Goal: Task Accomplishment & Management: Manage account settings

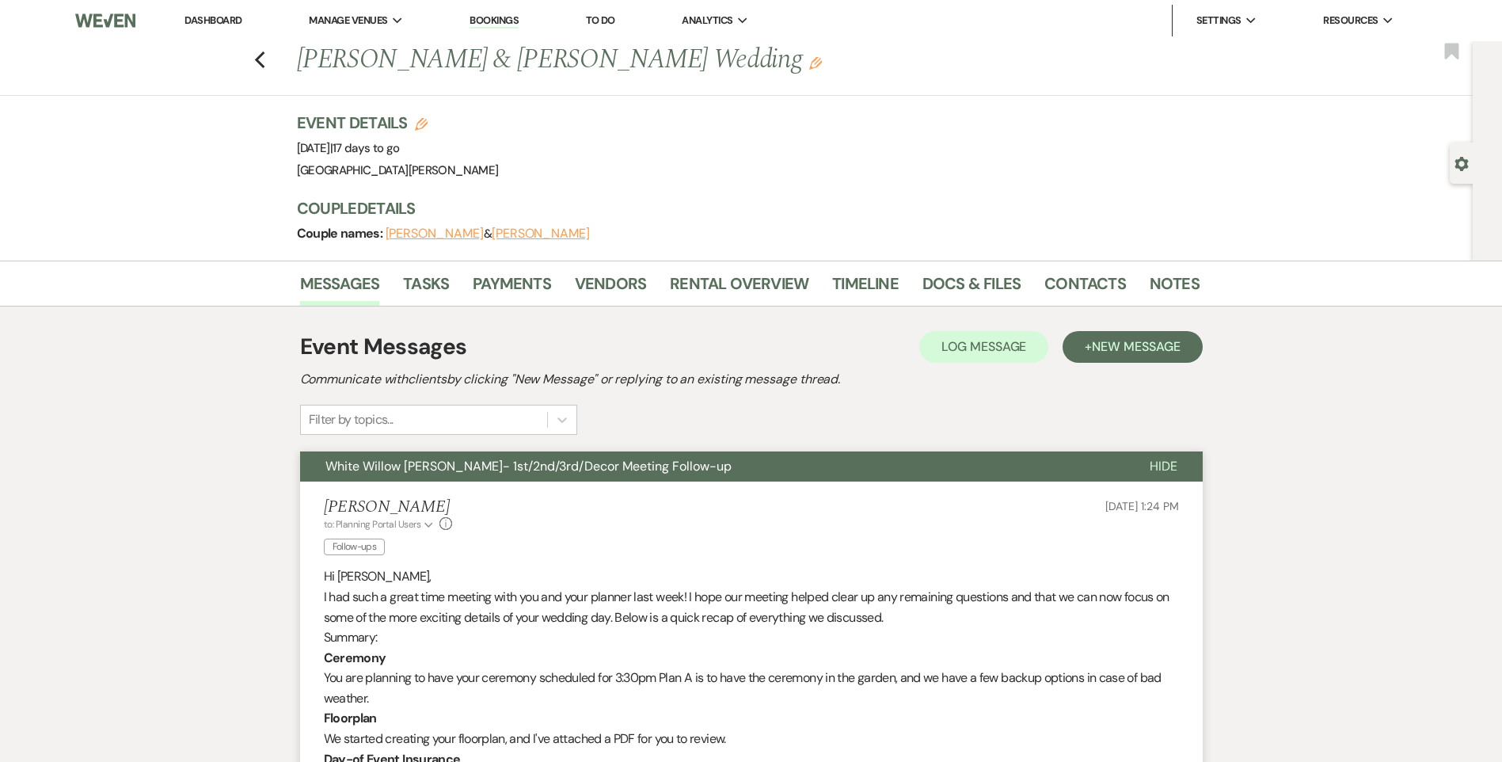
click at [1172, 462] on span "Hide" at bounding box center [1164, 466] width 28 height 17
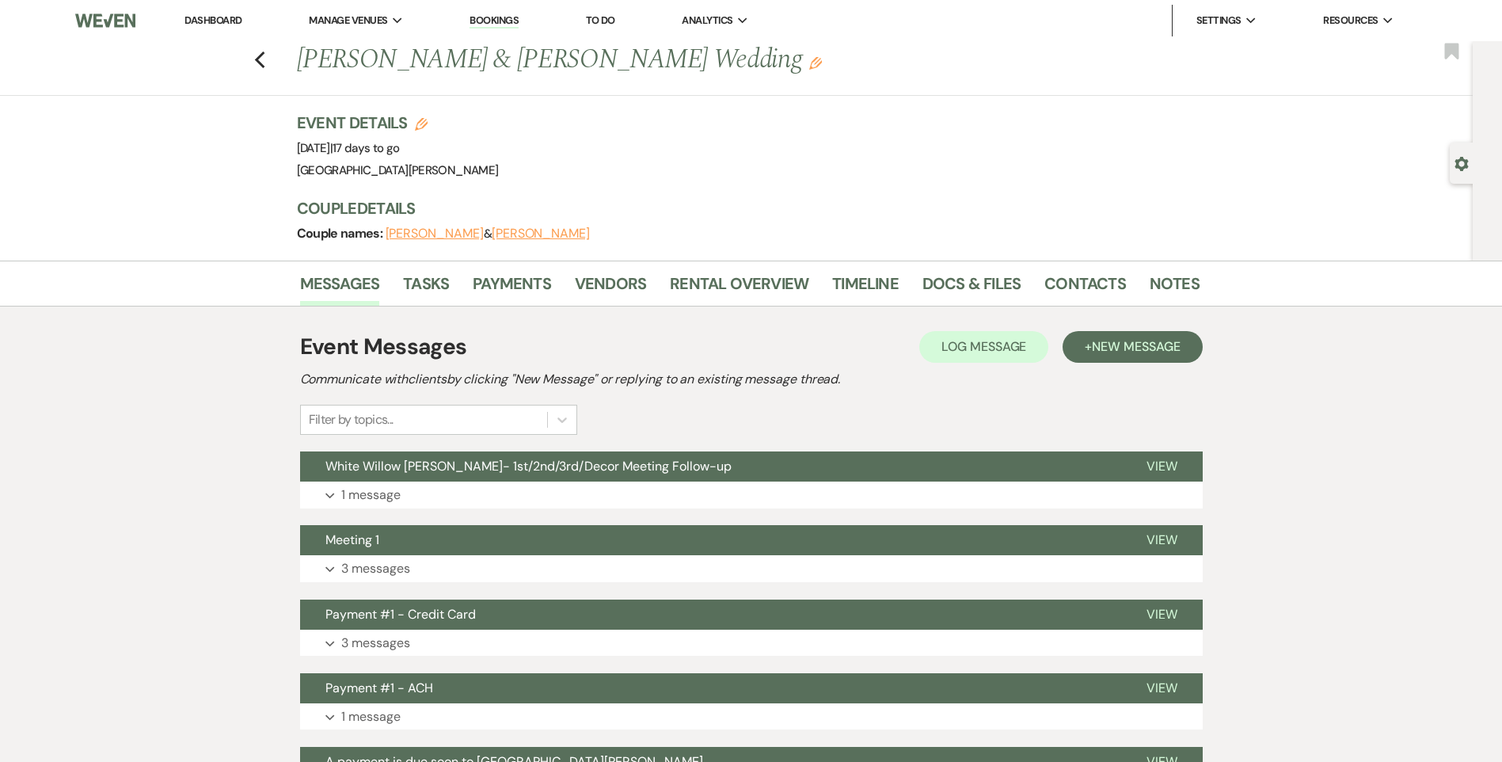
click at [215, 21] on link "Dashboard" at bounding box center [212, 19] width 57 height 13
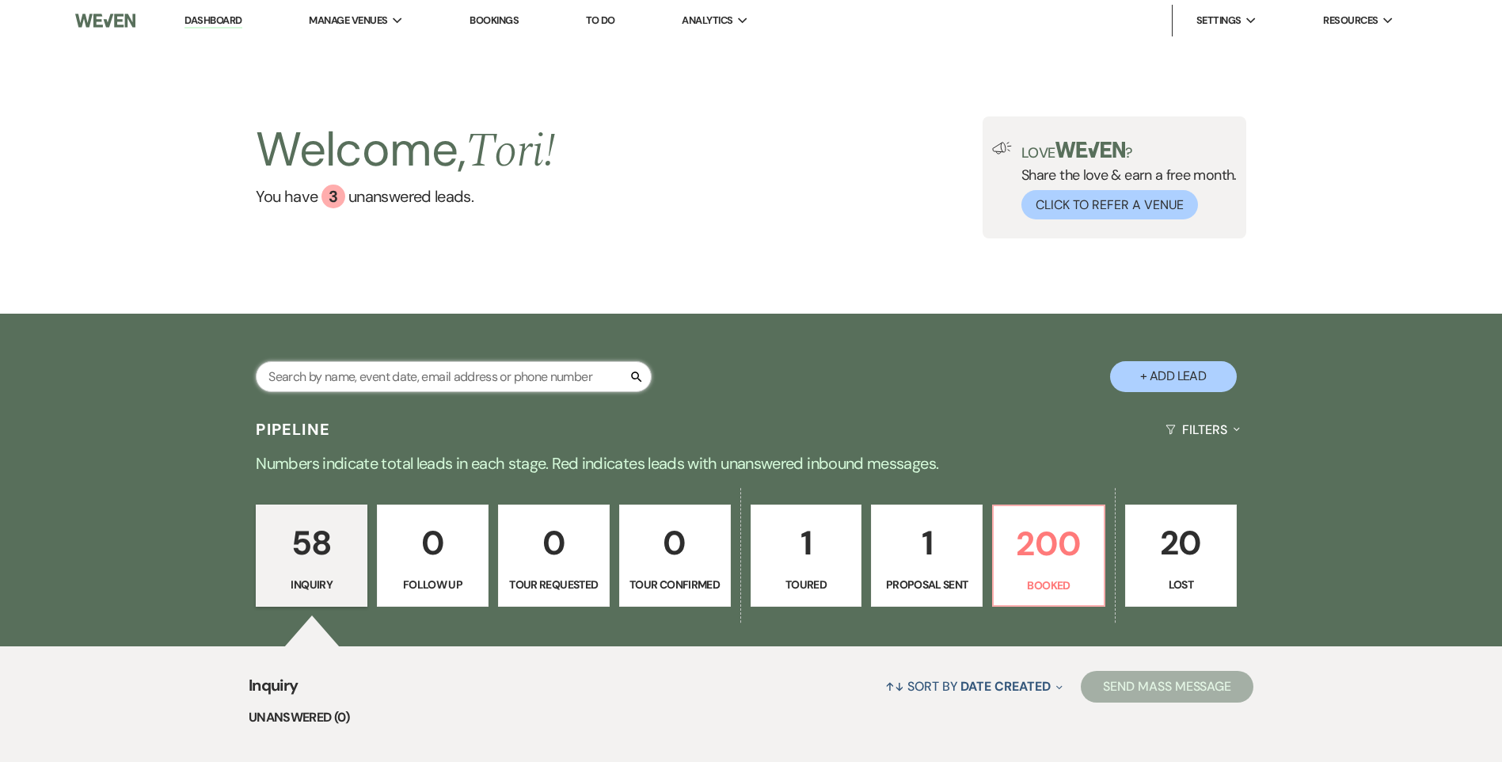
click at [359, 381] on input "text" at bounding box center [454, 376] width 396 height 31
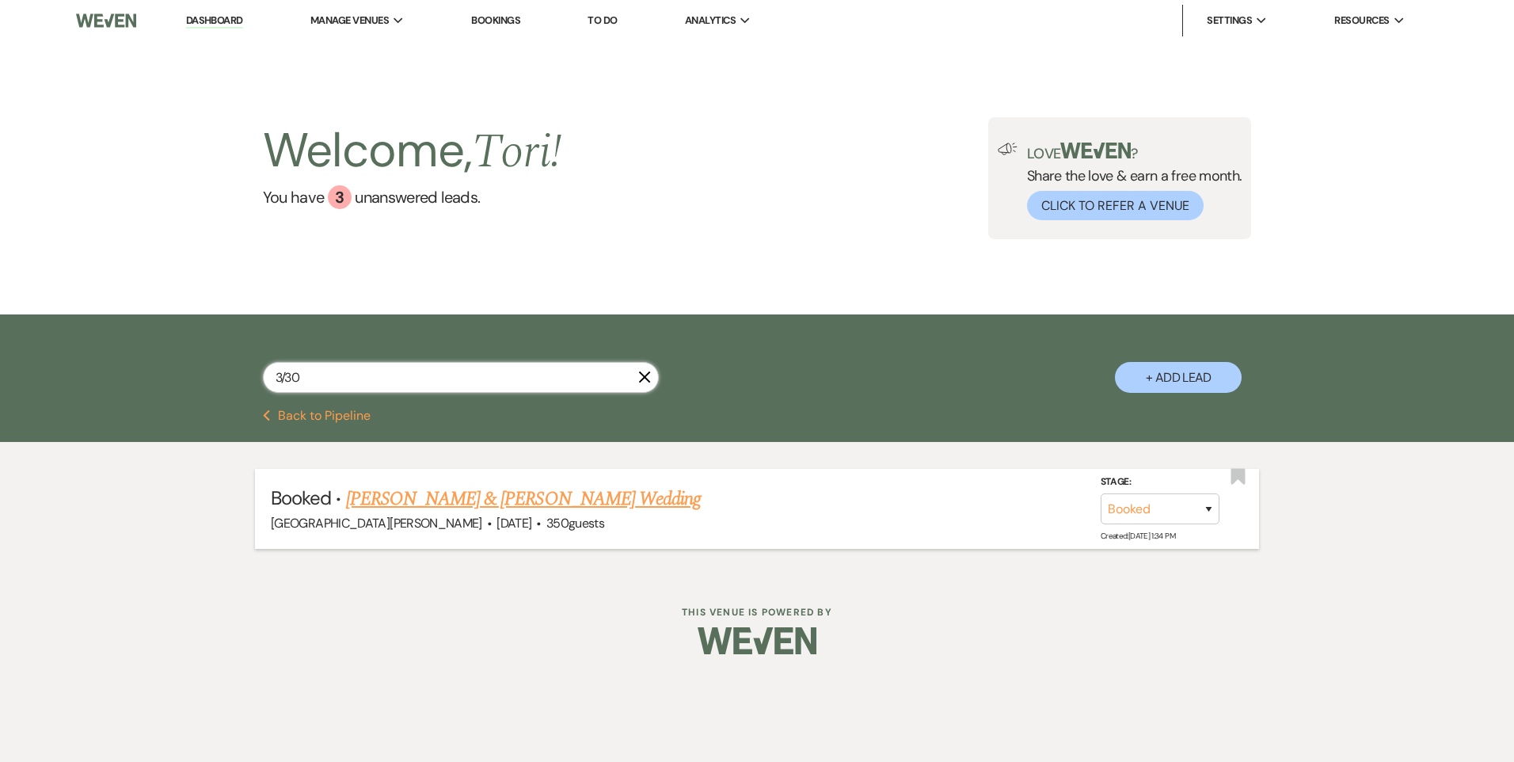
type input "3/30"
click at [380, 498] on link "[PERSON_NAME] & [PERSON_NAME] Wedding" at bounding box center [523, 499] width 355 height 29
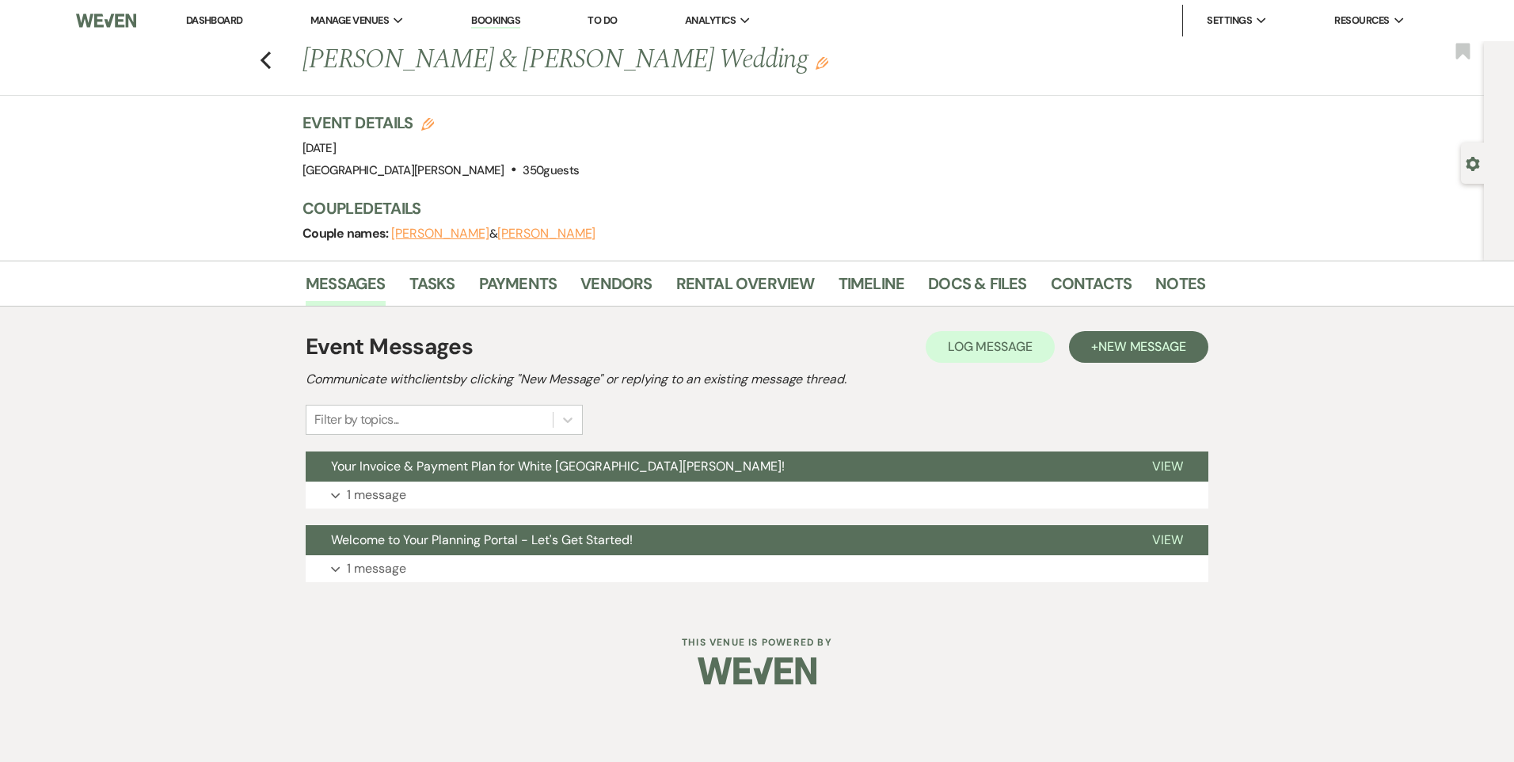
click at [210, 17] on link "Dashboard" at bounding box center [214, 19] width 57 height 13
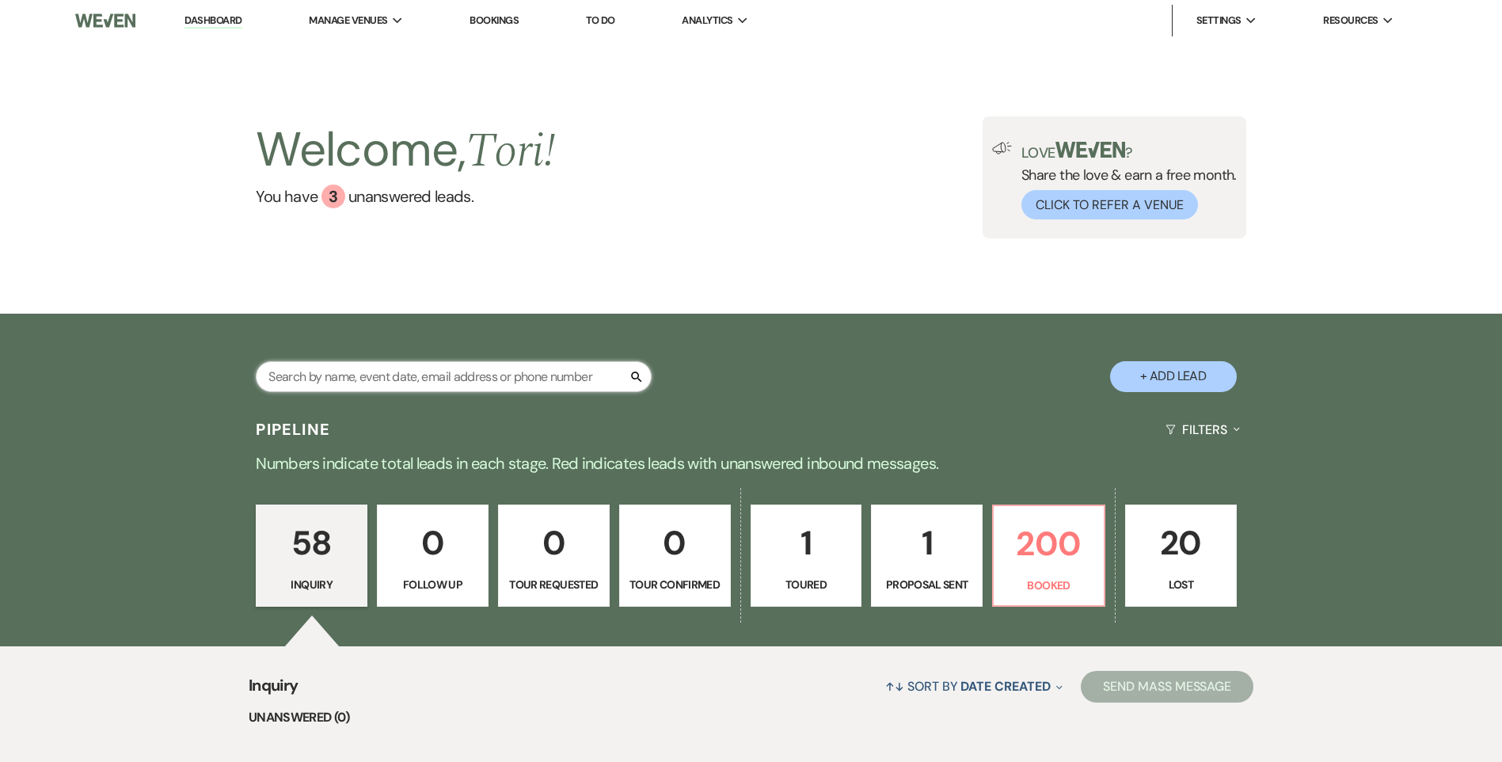
click at [367, 382] on input "text" at bounding box center [454, 376] width 396 height 31
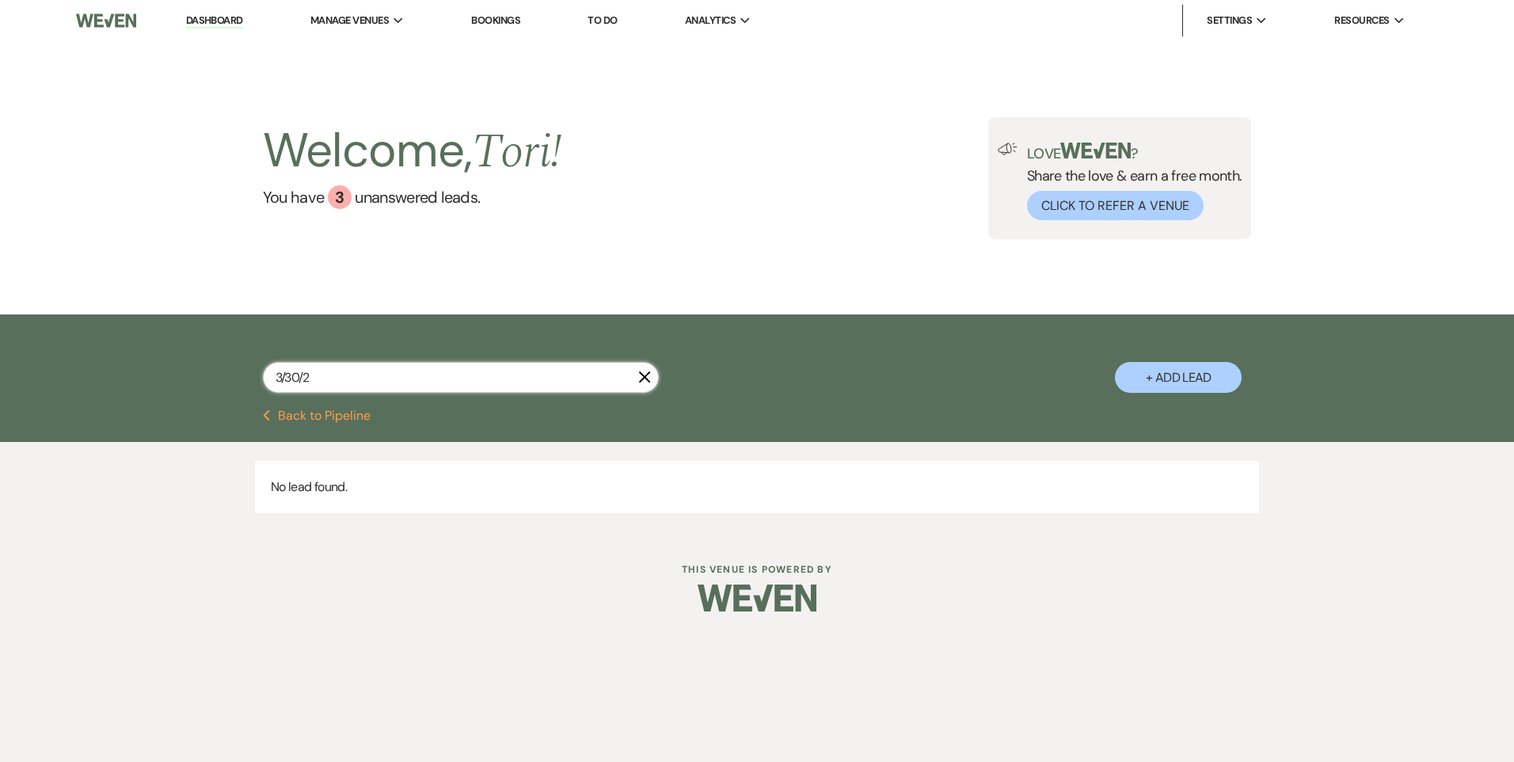
type input "[DATE]"
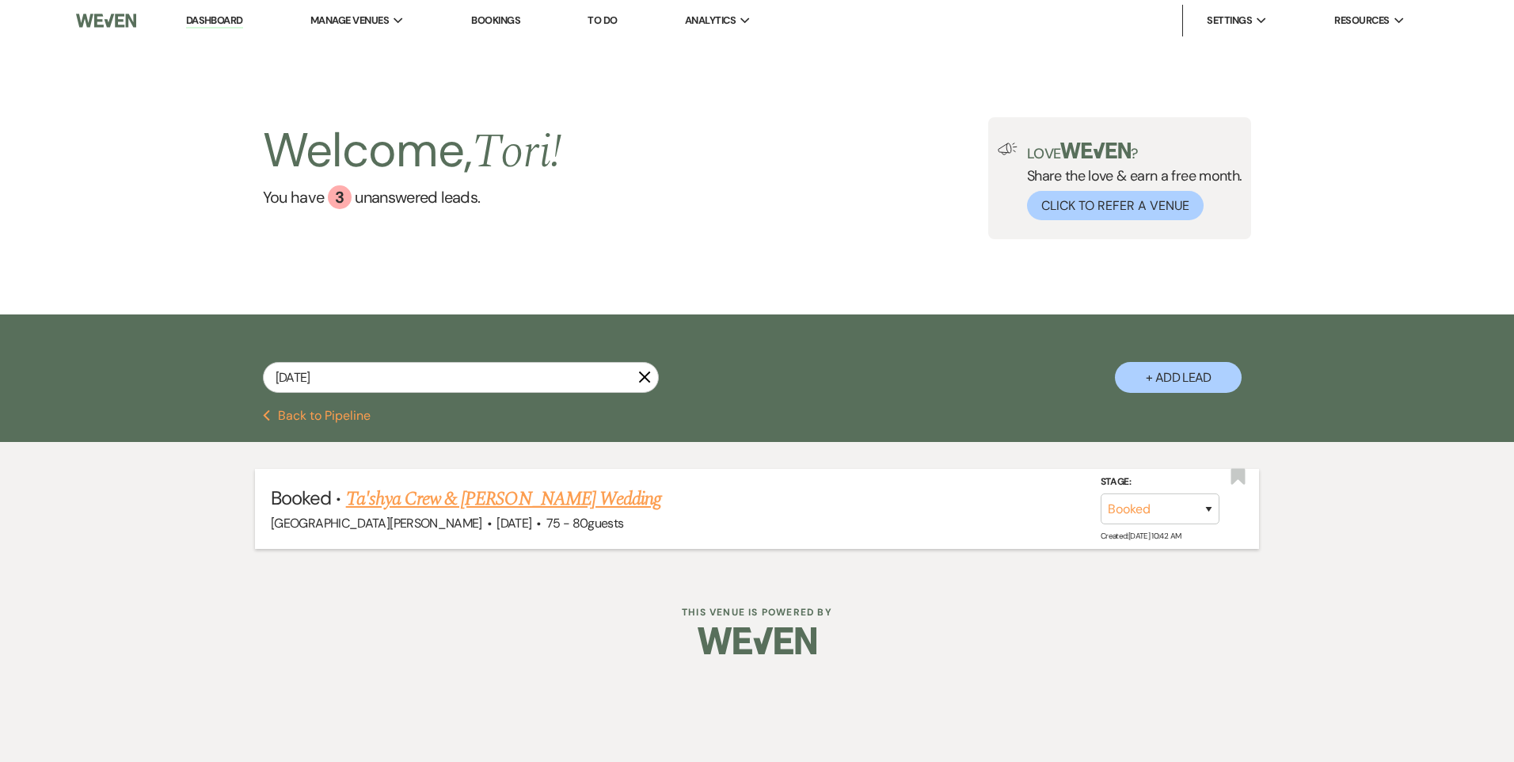
click at [374, 498] on link "Ta'shya Crew & [PERSON_NAME] Wedding" at bounding box center [503, 499] width 315 height 29
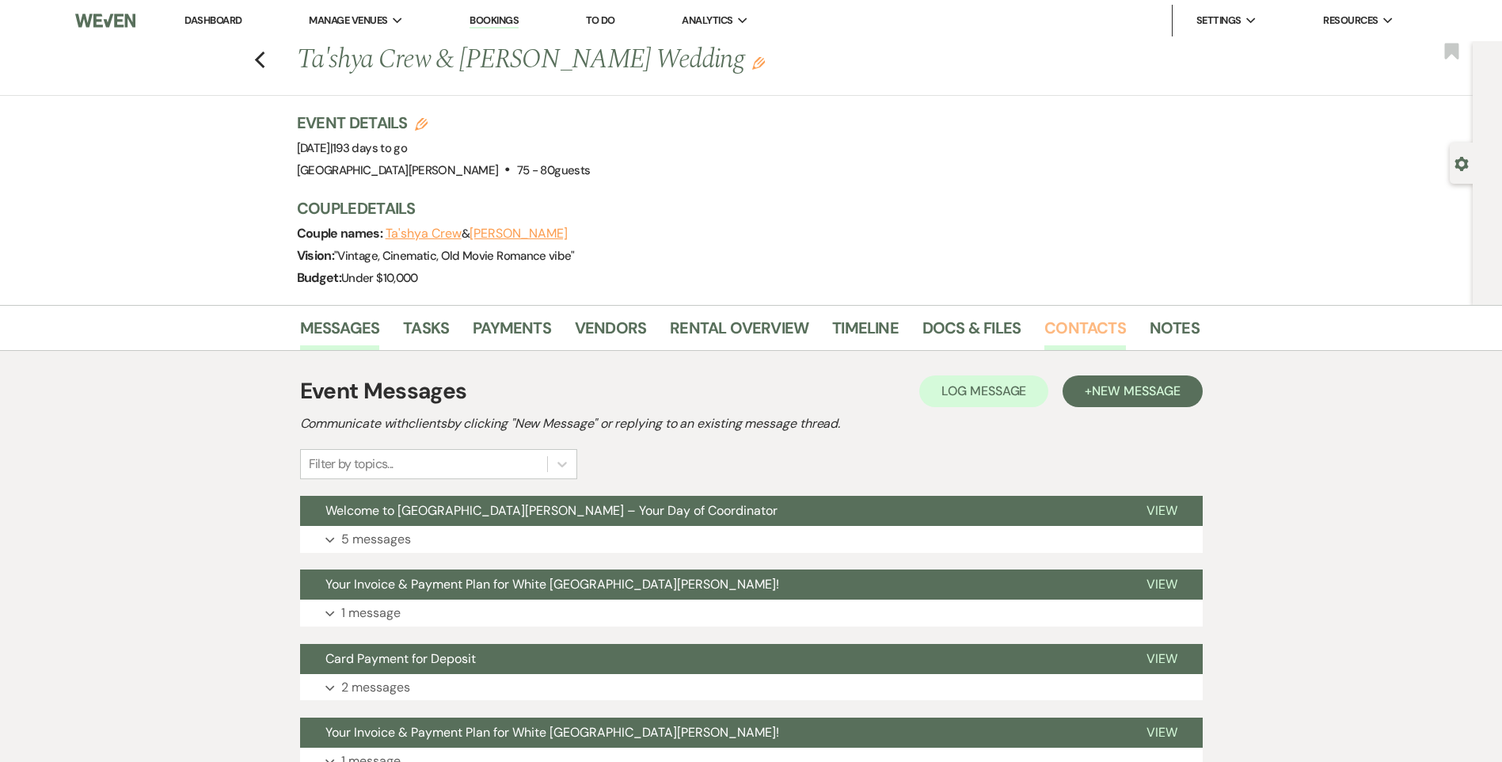
click at [1096, 323] on link "Contacts" at bounding box center [1085, 332] width 82 height 35
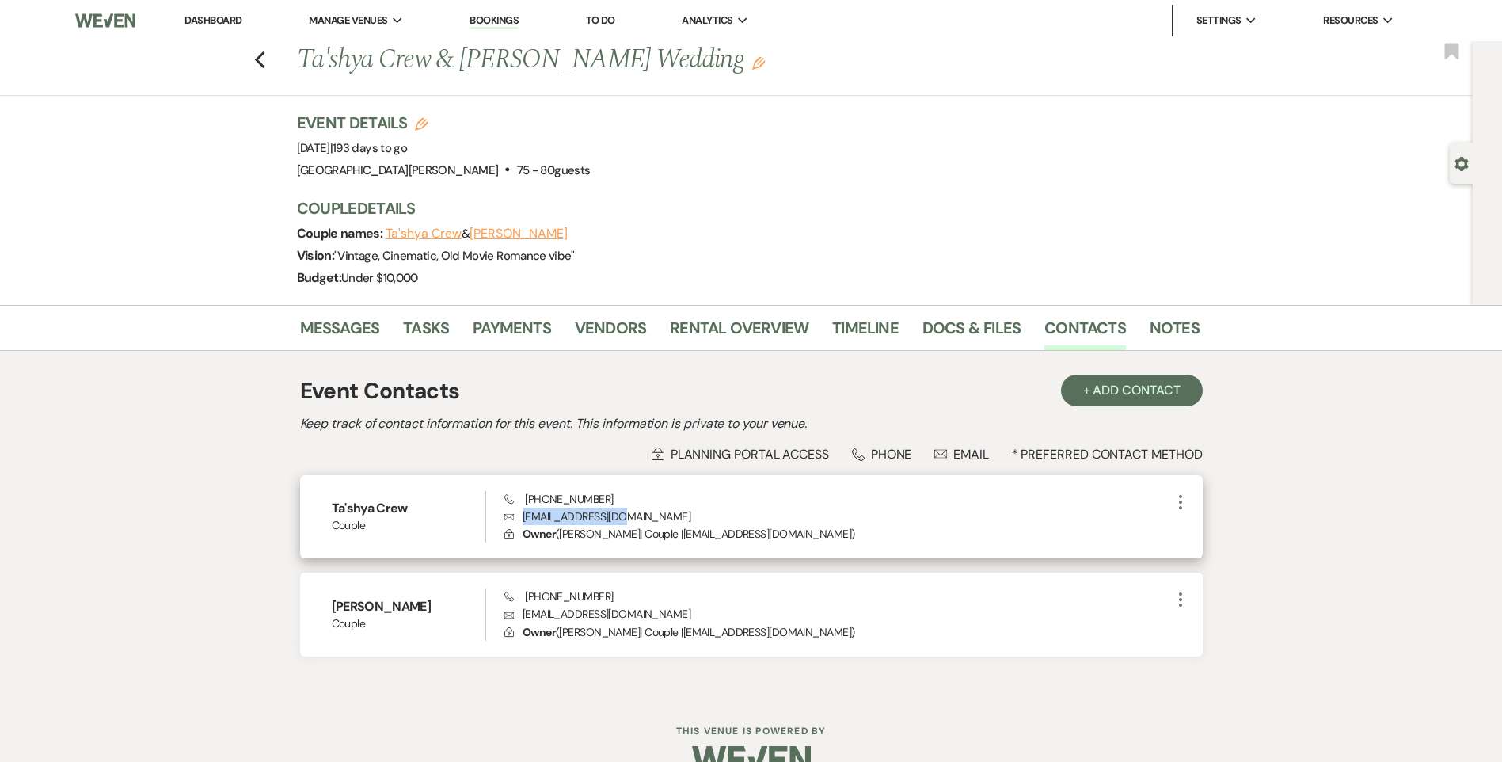
drag, startPoint x: 648, startPoint y: 516, endPoint x: 524, endPoint y: 523, distance: 123.7
click at [524, 523] on p "Envelope [EMAIL_ADDRESS][DOMAIN_NAME]" at bounding box center [837, 516] width 666 height 17
drag, startPoint x: 524, startPoint y: 523, endPoint x: 531, endPoint y: 519, distance: 8.2
copy p "[EMAIL_ADDRESS][DOMAIN_NAME]"
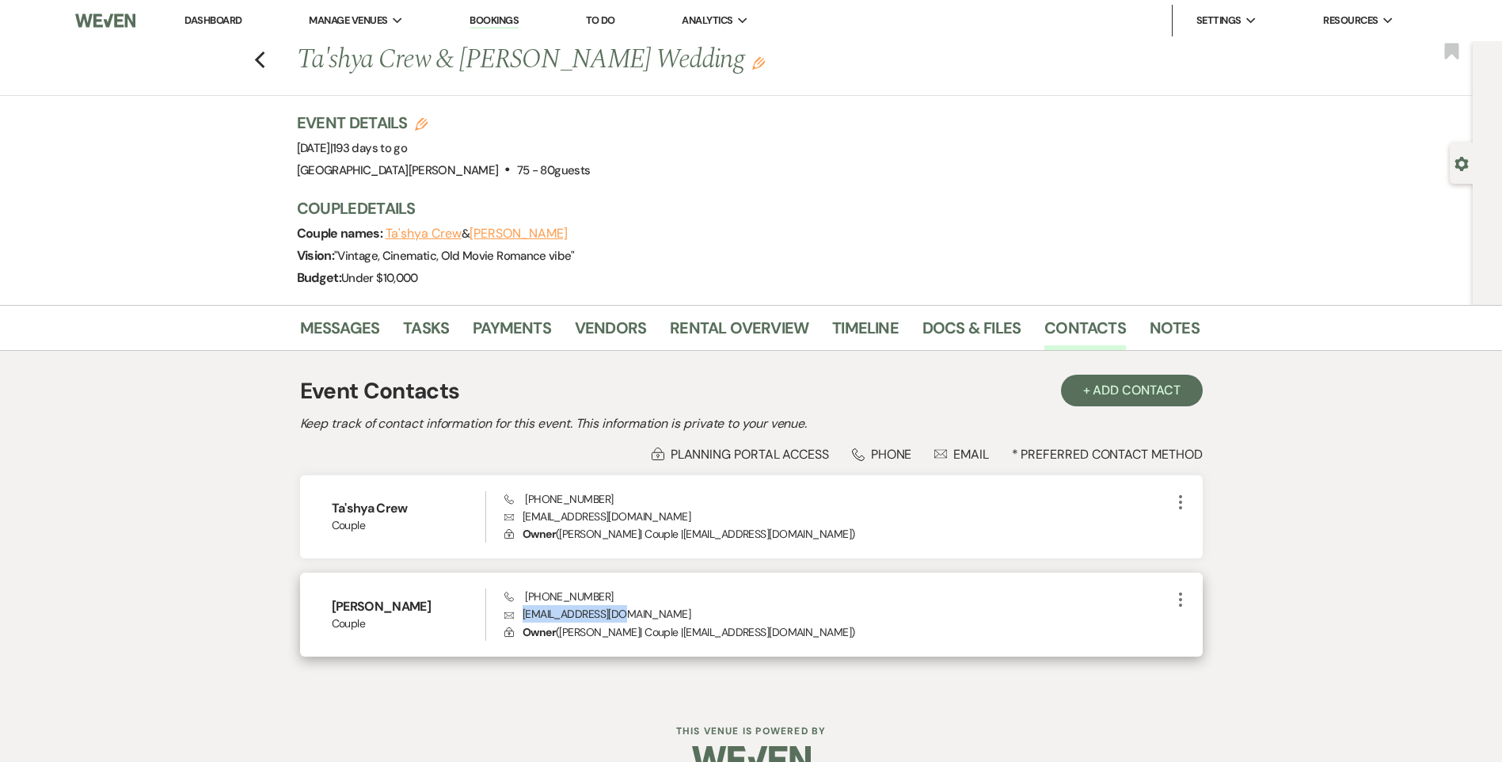
drag, startPoint x: 637, startPoint y: 614, endPoint x: 518, endPoint y: 618, distance: 118.9
click at [518, 618] on p "Envelope [EMAIL_ADDRESS][DOMAIN_NAME]" at bounding box center [837, 613] width 666 height 17
drag, startPoint x: 518, startPoint y: 618, endPoint x: 541, endPoint y: 618, distance: 23.0
copy p "[EMAIL_ADDRESS][DOMAIN_NAME]"
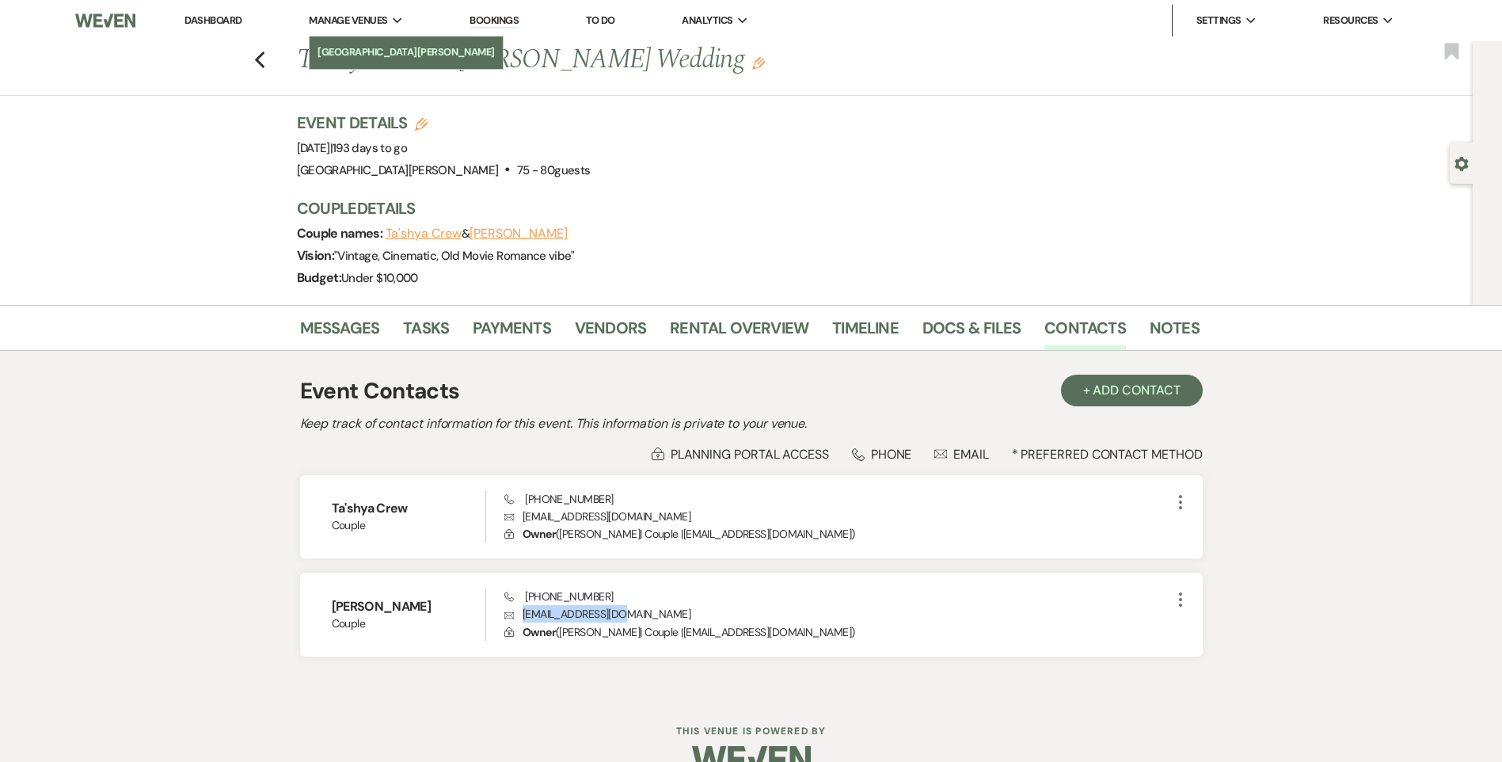
click at [326, 44] on li "[GEOGRAPHIC_DATA][PERSON_NAME]" at bounding box center [405, 52] width 177 height 16
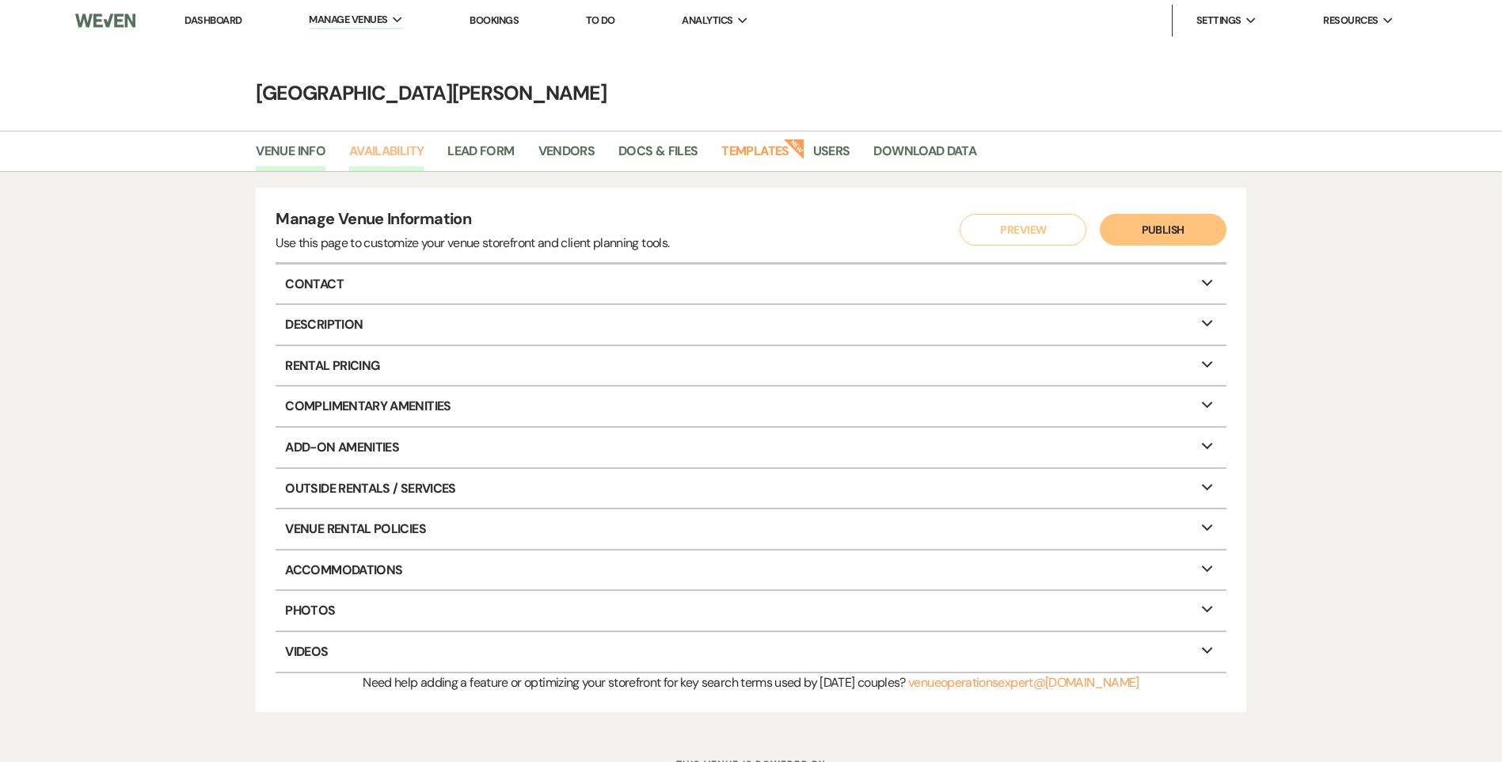
click at [368, 154] on link "Availability" at bounding box center [386, 156] width 74 height 30
select select "3"
select select "2026"
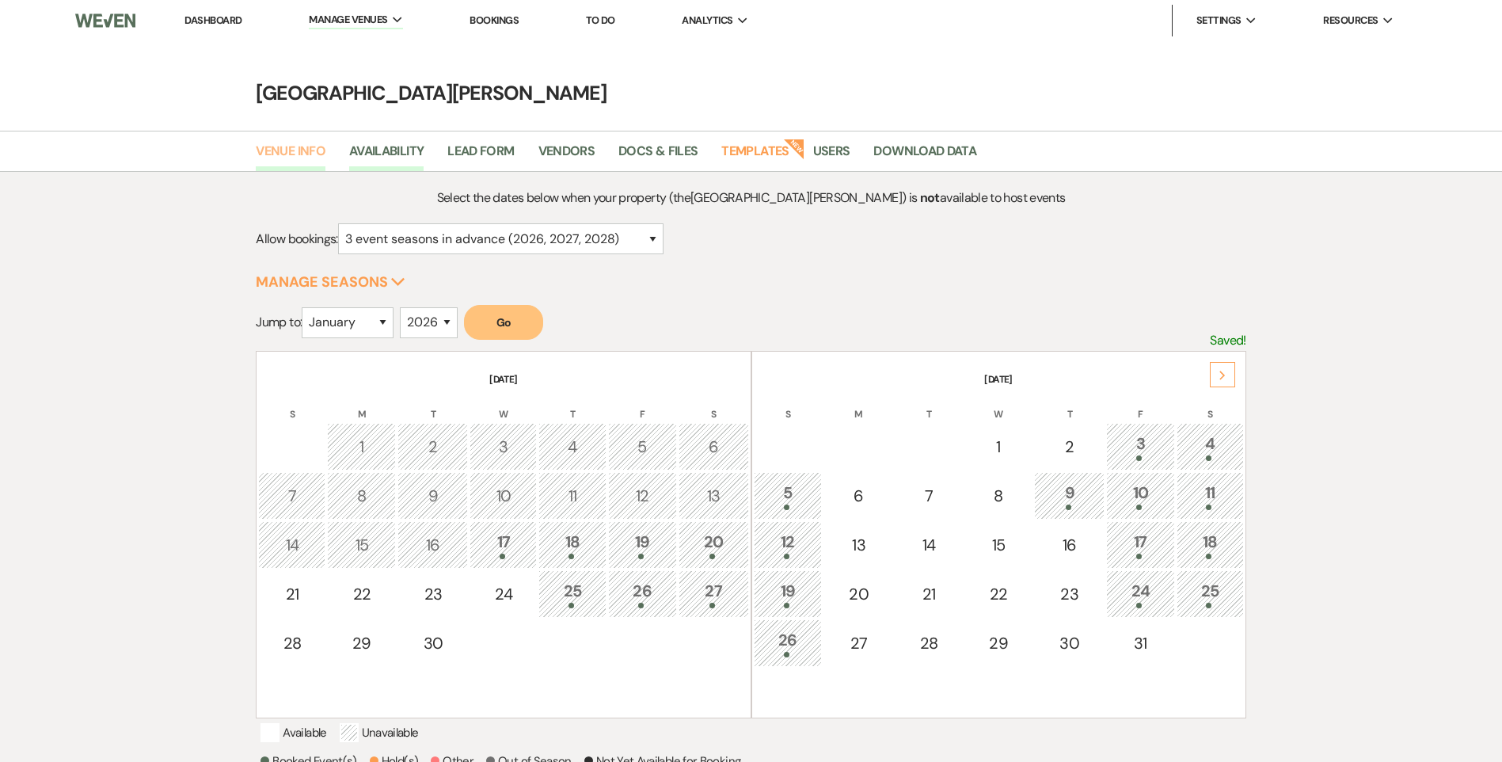
drag, startPoint x: 280, startPoint y: 150, endPoint x: 291, endPoint y: 150, distance: 10.3
click at [281, 150] on link "Venue Info" at bounding box center [291, 156] width 70 height 30
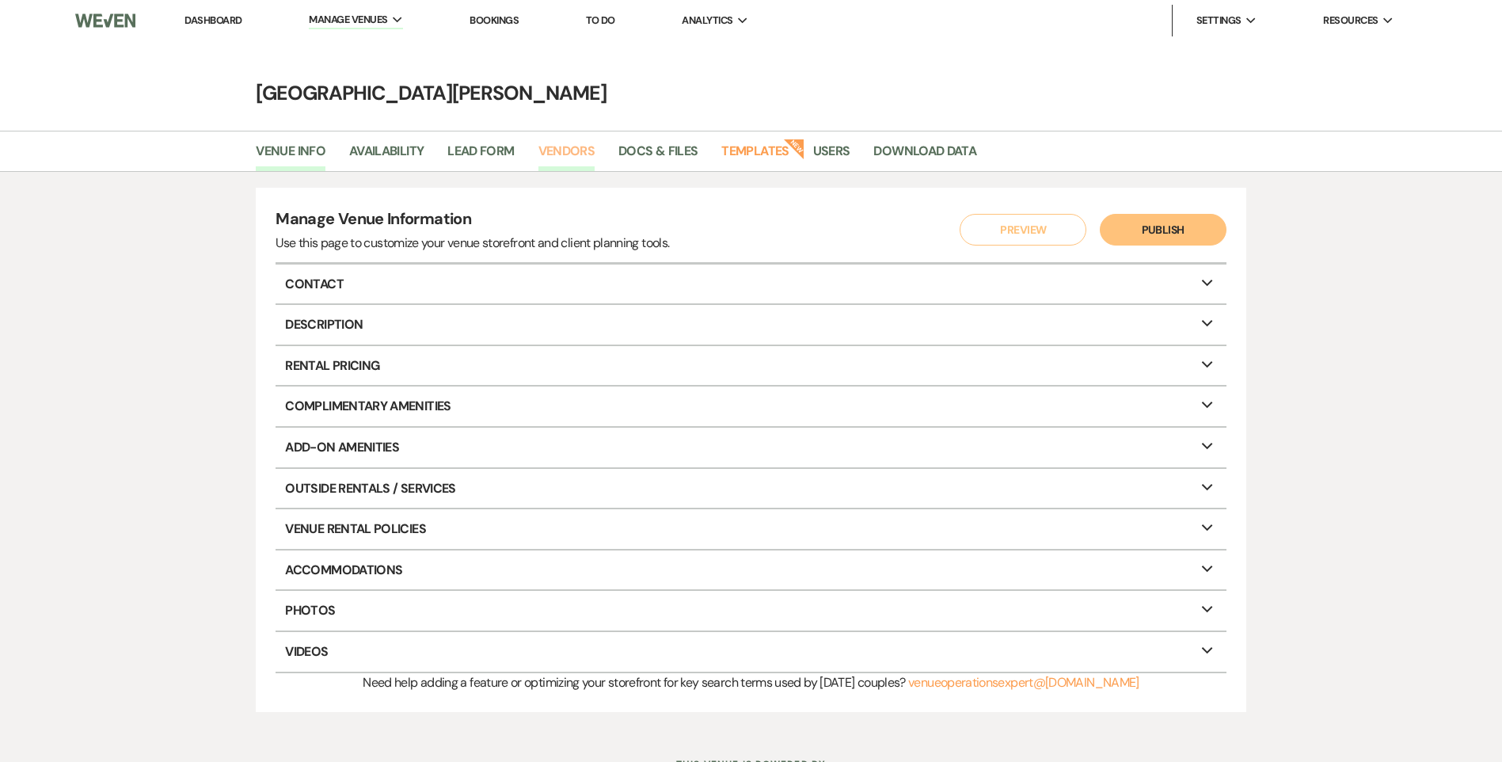
click at [542, 153] on link "Vendors" at bounding box center [566, 156] width 57 height 30
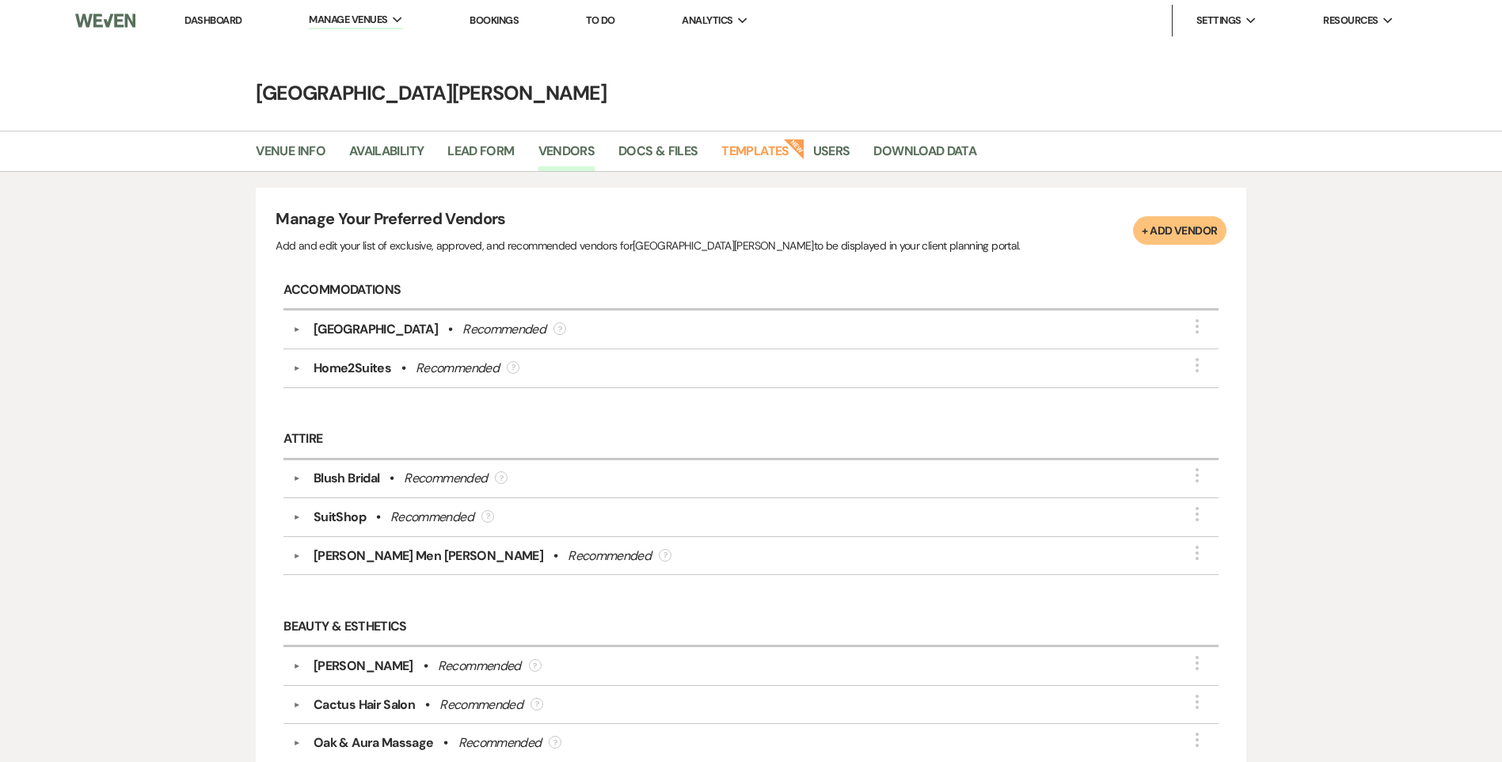
click at [203, 18] on link "Dashboard" at bounding box center [212, 19] width 57 height 13
